Goal: Complete application form

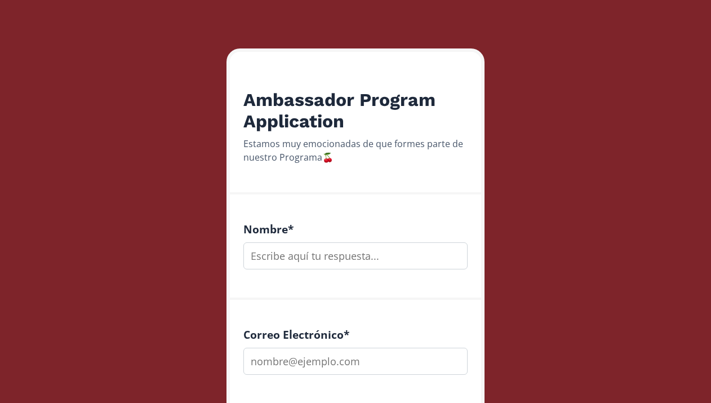
scroll to position [177, 0]
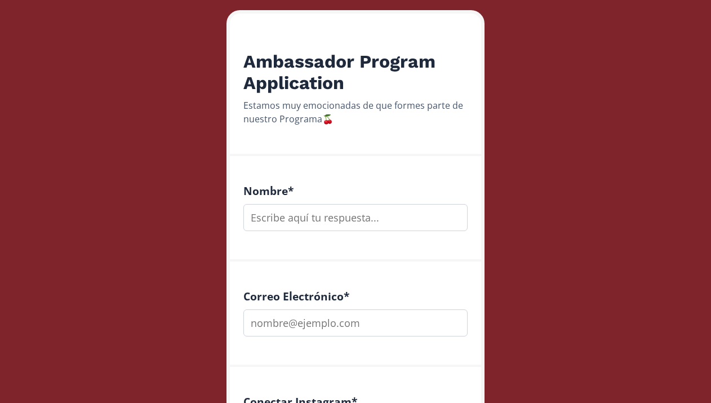
click at [395, 215] on input "text" at bounding box center [356, 217] width 224 height 27
click at [321, 219] on input "Maria Renee madaria" at bounding box center [356, 217] width 224 height 27
type input "Maria Renee Madaria"
click at [317, 337] on div "Correo Electrónico *" at bounding box center [355, 314] width 251 height 105
click at [326, 324] on input "email" at bounding box center [356, 322] width 224 height 27
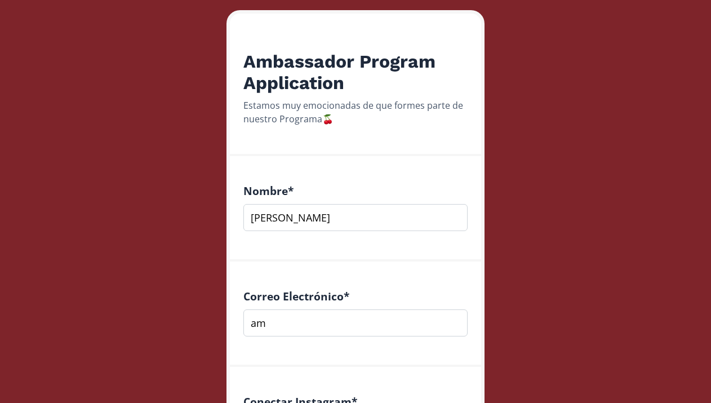
type input "a"
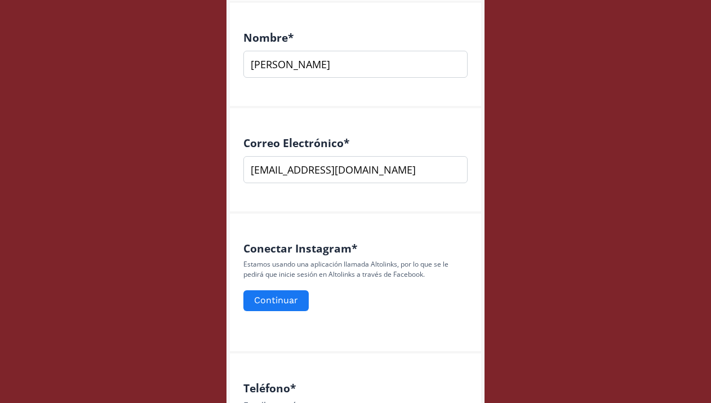
scroll to position [418, 0]
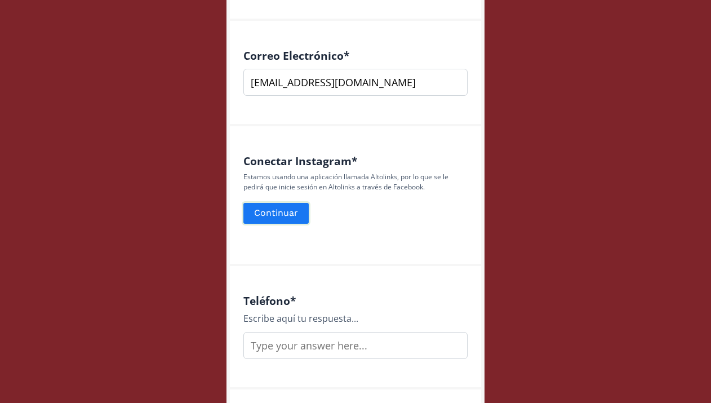
type input "mariamadariaaa@gmail.com"
click at [282, 207] on button "Continuar" at bounding box center [276, 213] width 69 height 24
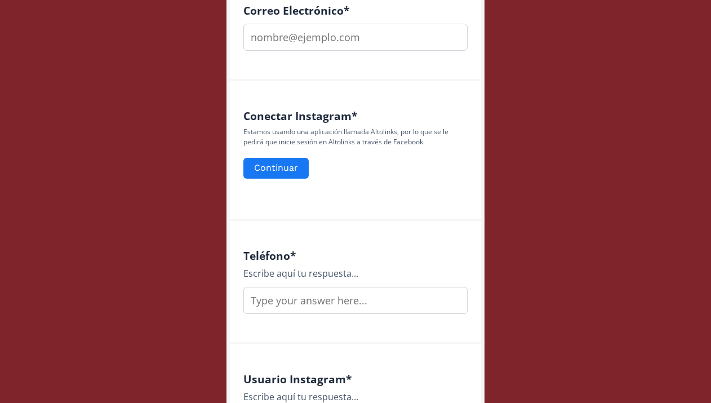
scroll to position [464, 0]
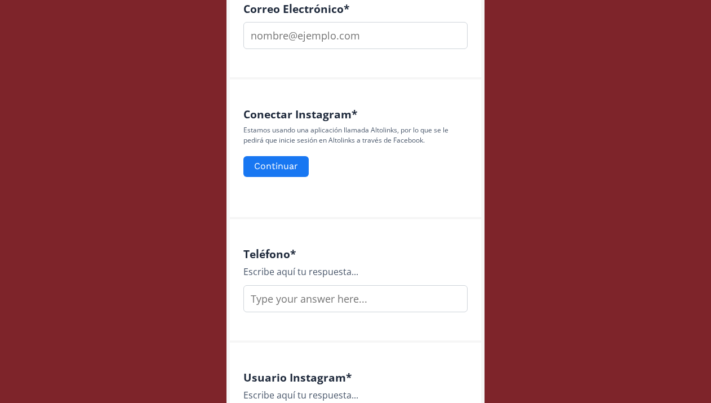
click at [308, 171] on form "Continuar" at bounding box center [356, 166] width 224 height 24
click at [292, 166] on button "Continuar" at bounding box center [276, 166] width 69 height 24
